Goal: Information Seeking & Learning: Understand process/instructions

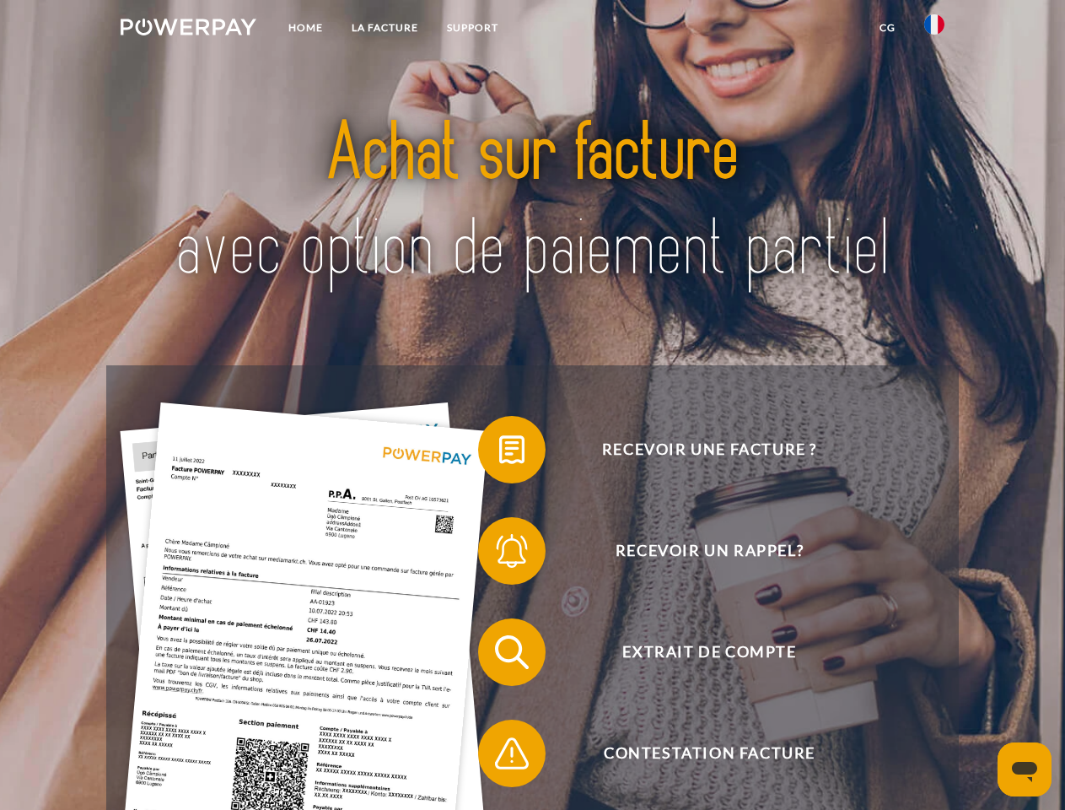
click at [188, 30] on img at bounding box center [189, 27] width 136 height 17
click at [935, 30] on img at bounding box center [935, 24] width 20 height 20
click at [887, 28] on link "CG" at bounding box center [888, 28] width 45 height 30
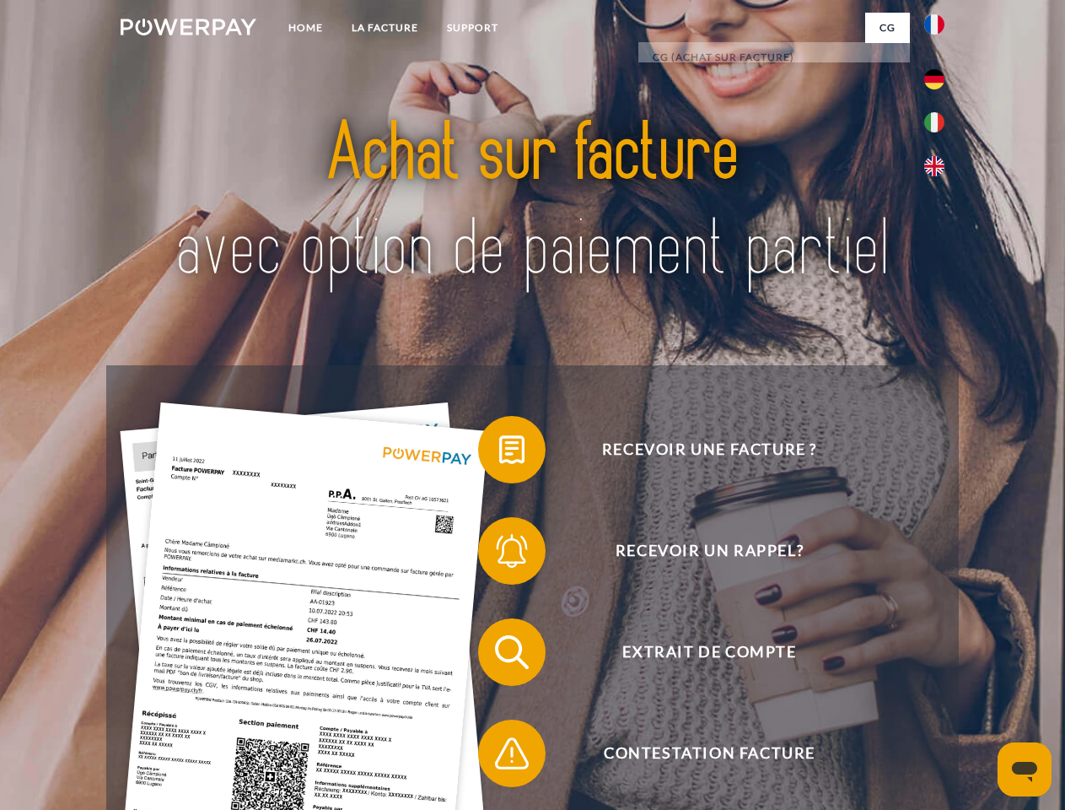
click at [499, 453] on span at bounding box center [487, 449] width 84 height 84
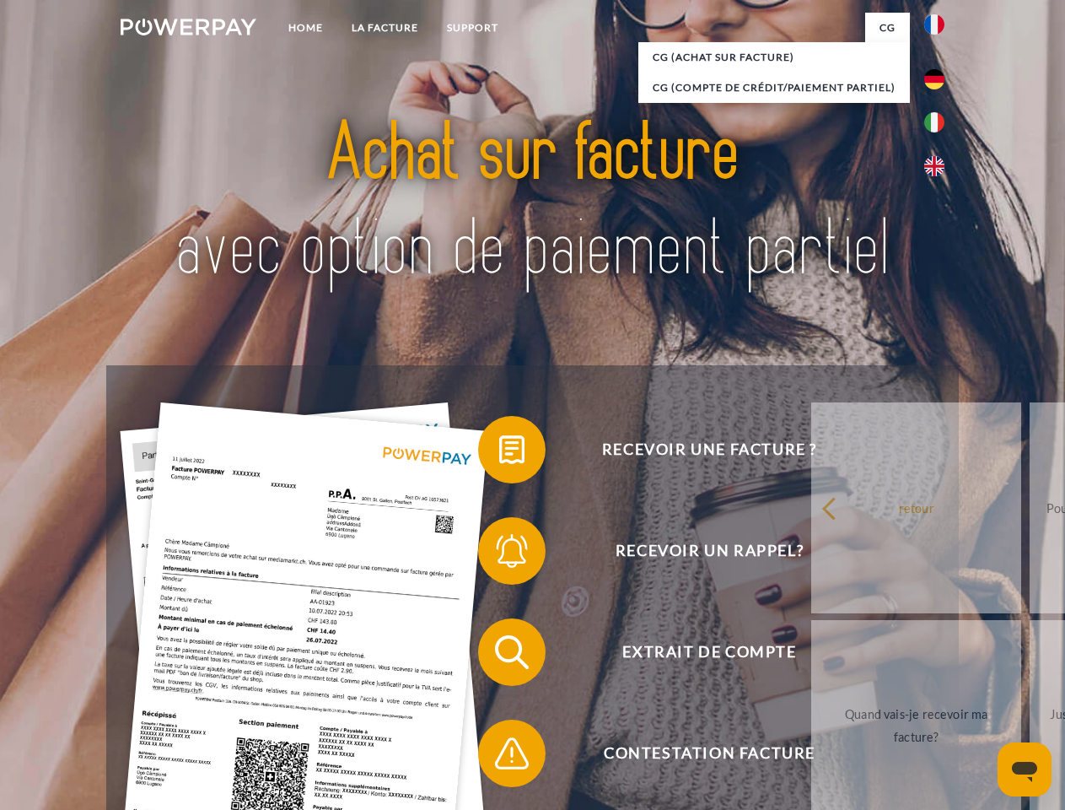
click at [499, 554] on span at bounding box center [487, 551] width 84 height 84
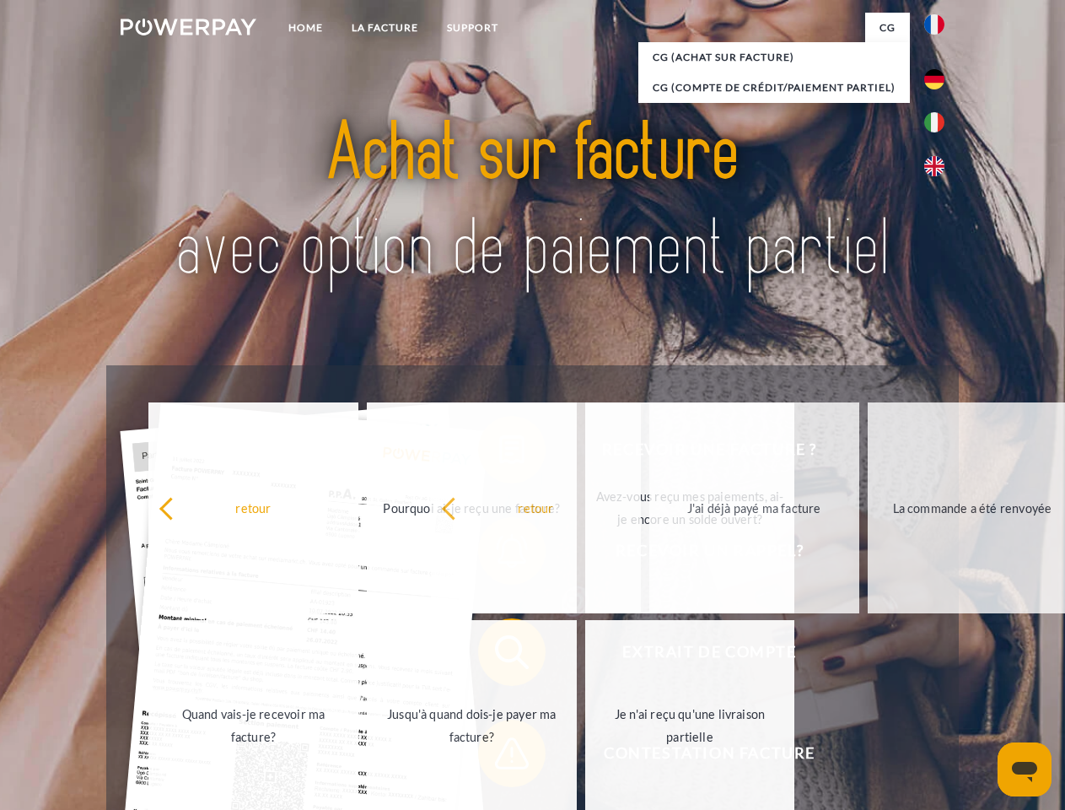
click at [499, 757] on span at bounding box center [487, 753] width 84 height 84
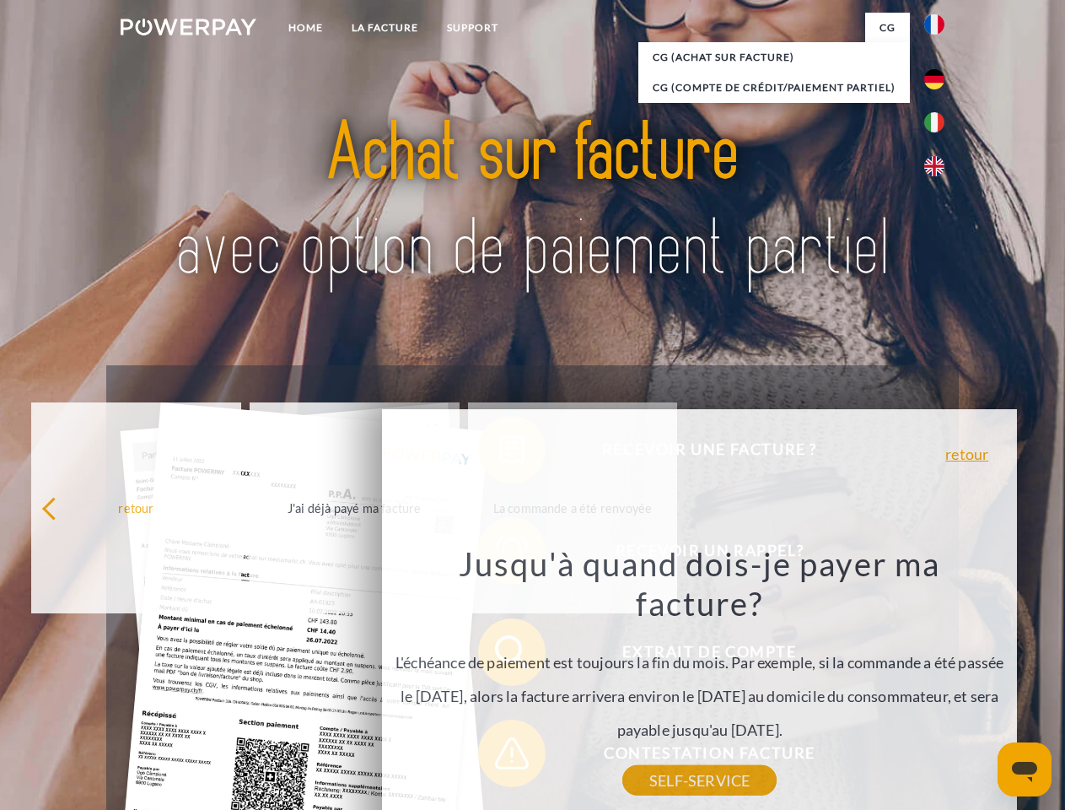
click at [1025, 769] on icon "Ouvrir la fenêtre de messagerie" at bounding box center [1024, 772] width 25 height 20
